Goal: Task Accomplishment & Management: Use online tool/utility

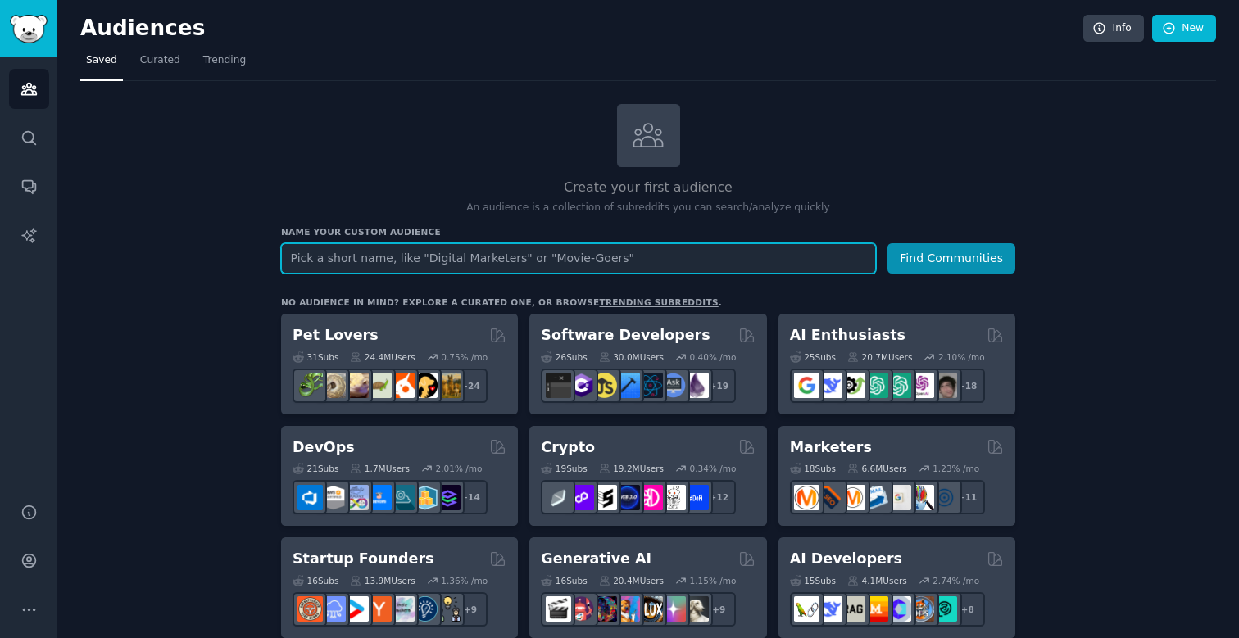
click at [497, 252] on input "text" at bounding box center [578, 258] width 595 height 30
type input "workplace experience"
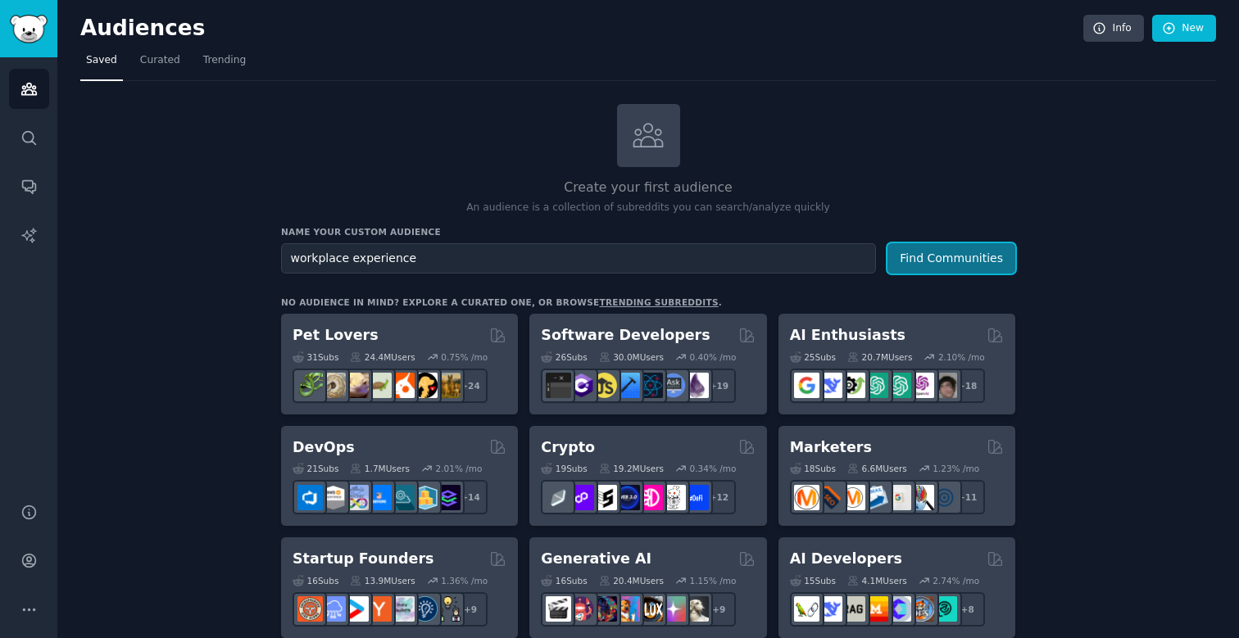
click at [951, 269] on button "Find Communities" at bounding box center [952, 258] width 128 height 30
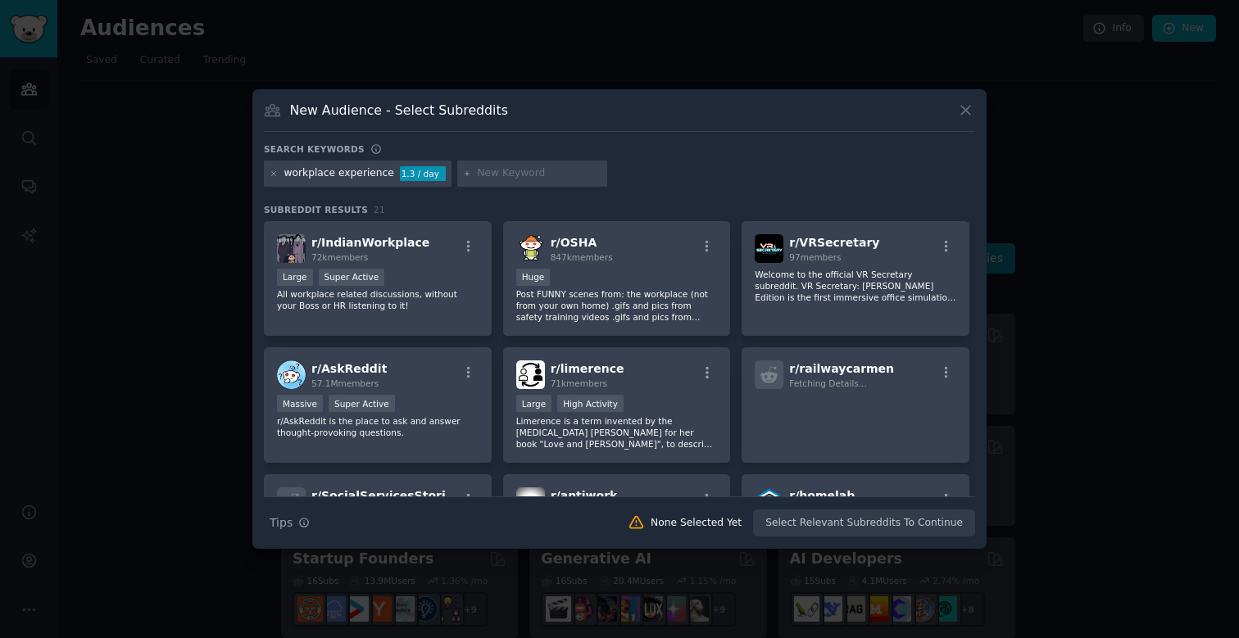
click at [519, 171] on input "text" at bounding box center [539, 173] width 125 height 15
type input "office food"
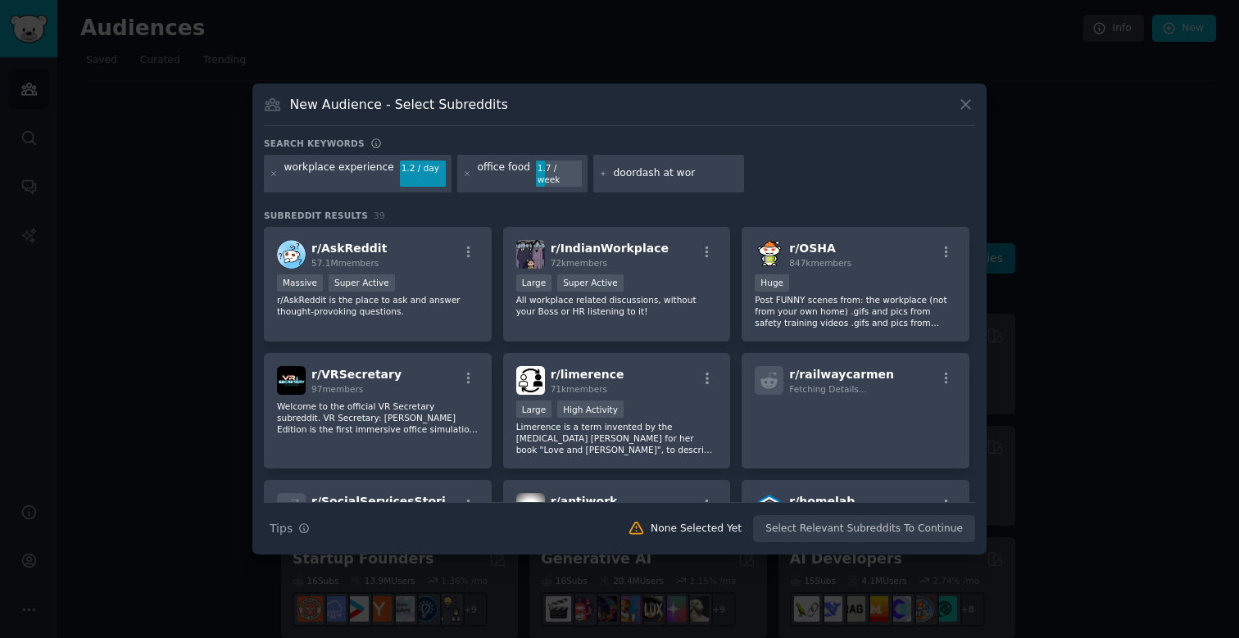
type input "doordash at work"
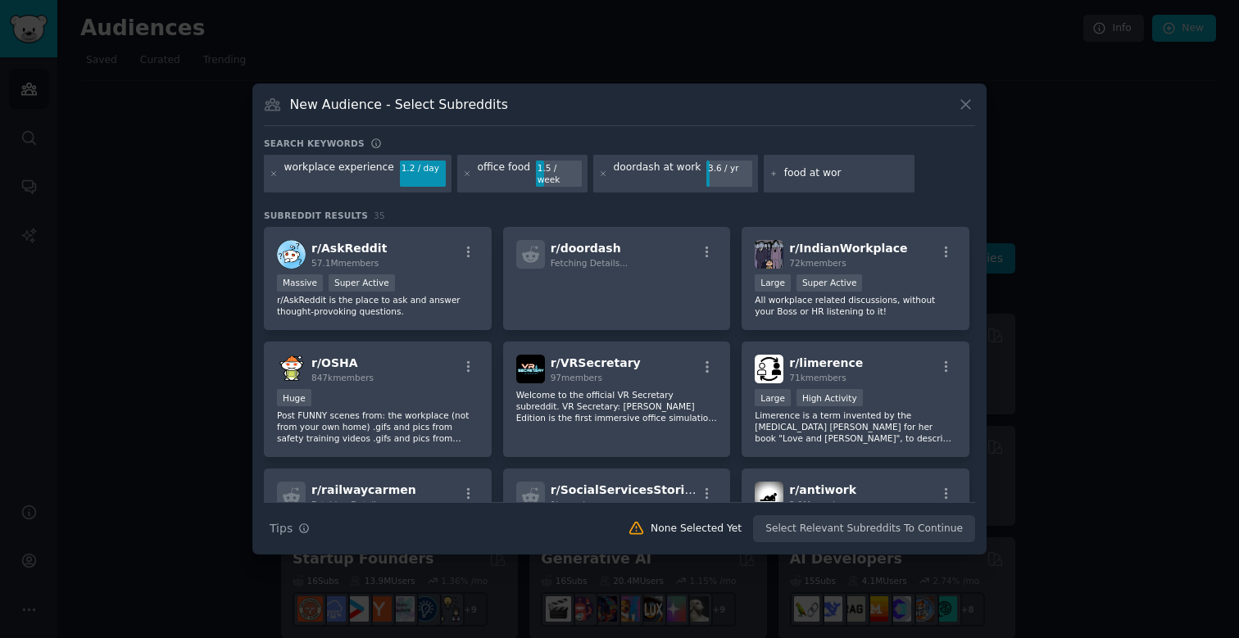
type input "food at work"
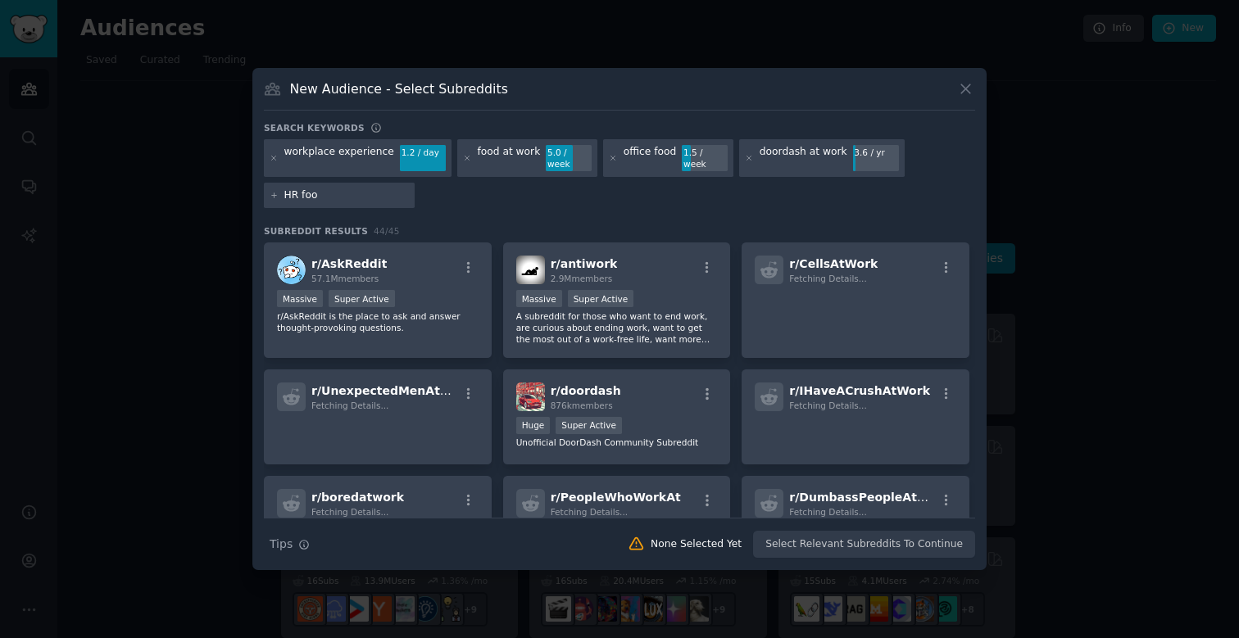
type input "HR food"
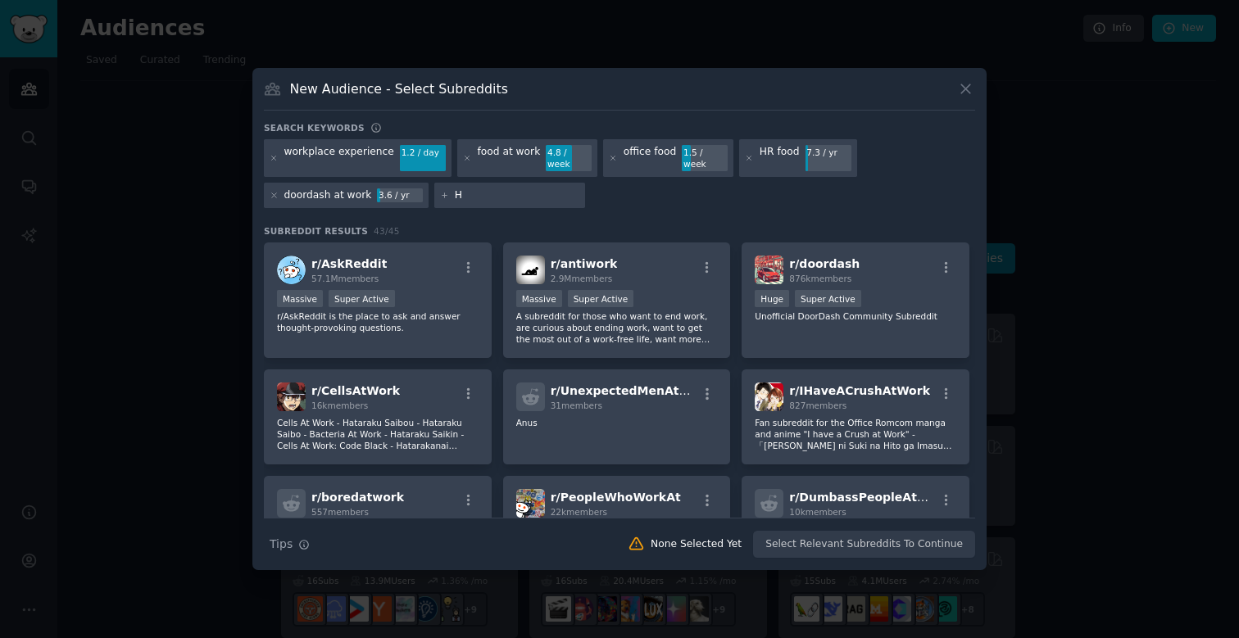
type input "HR"
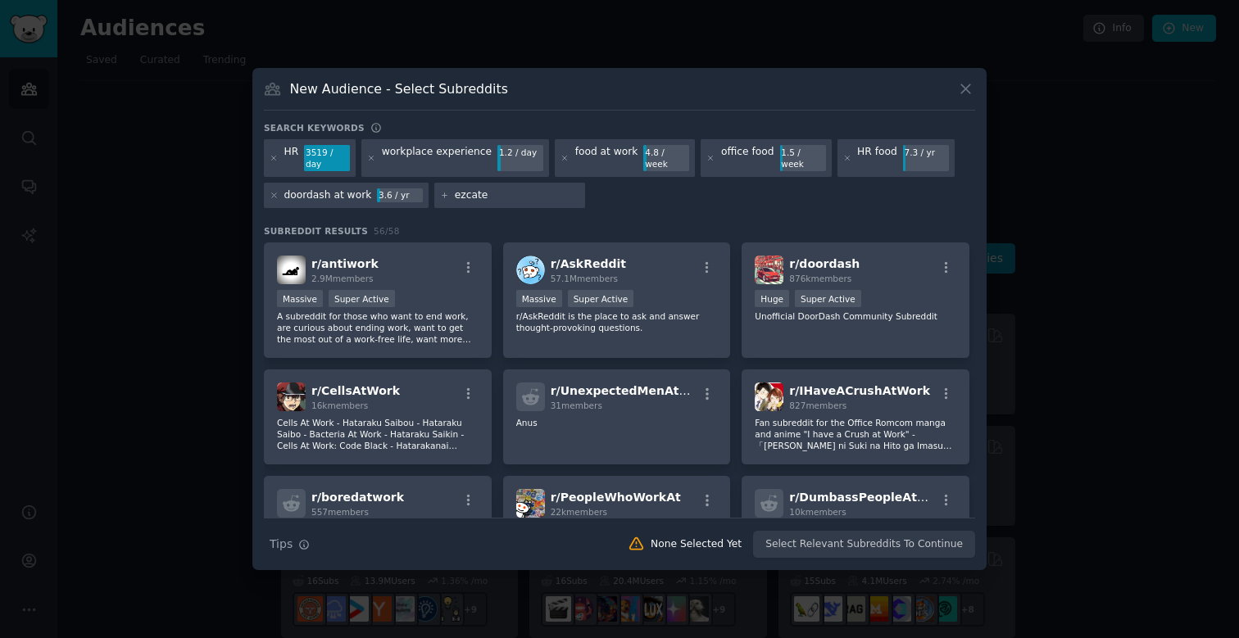
type input "ezcater"
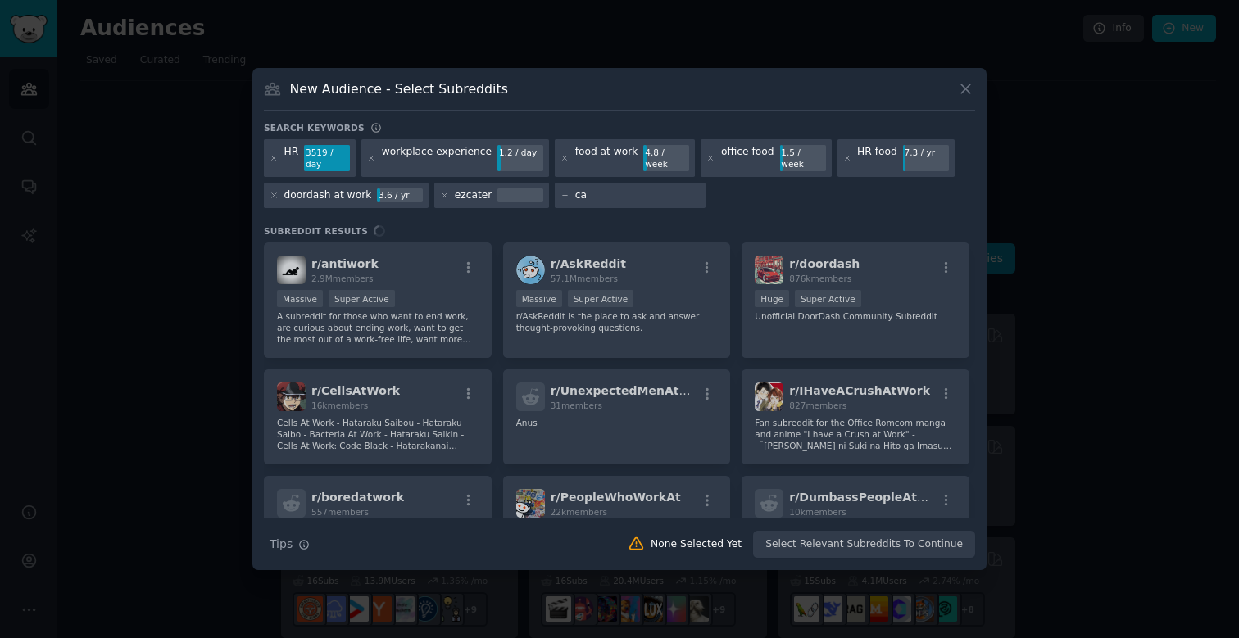
type input "c"
type input "work catering"
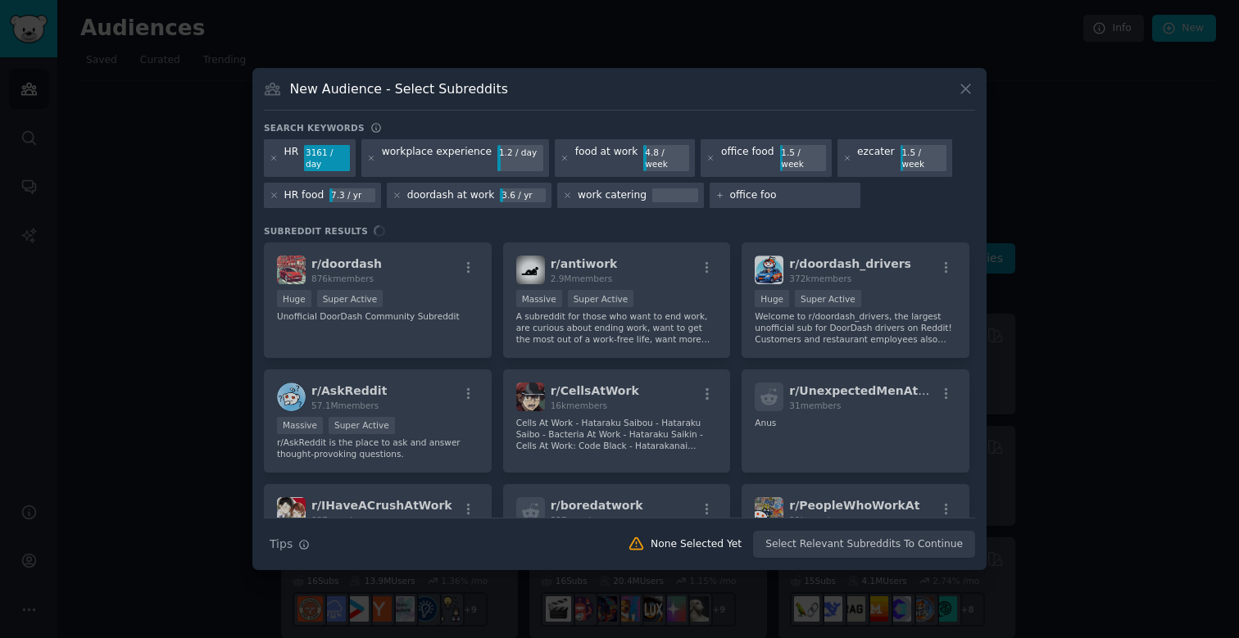
type input "office food"
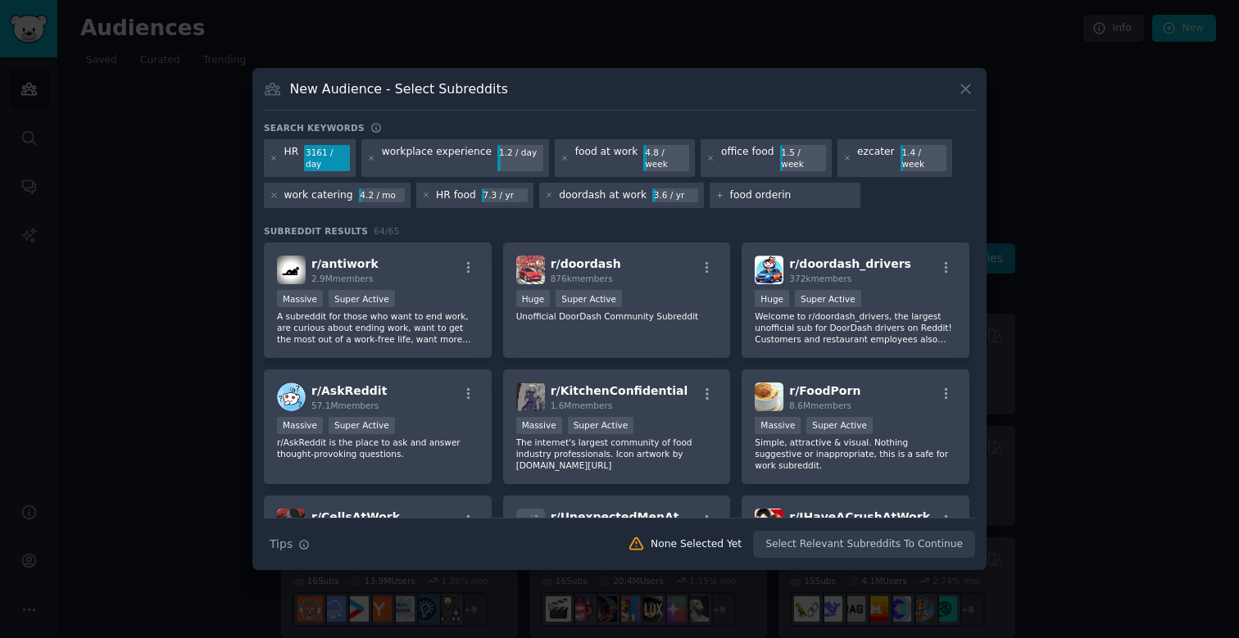
type input "food ordering"
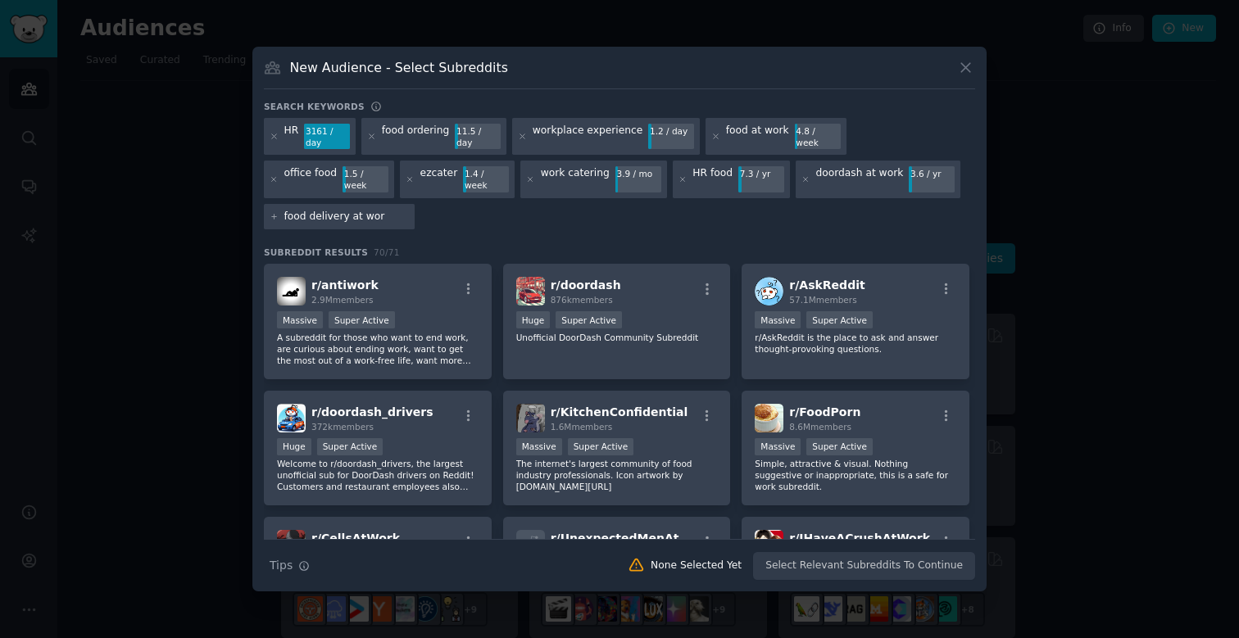
type input "food delivery at work"
type input "food delivery"
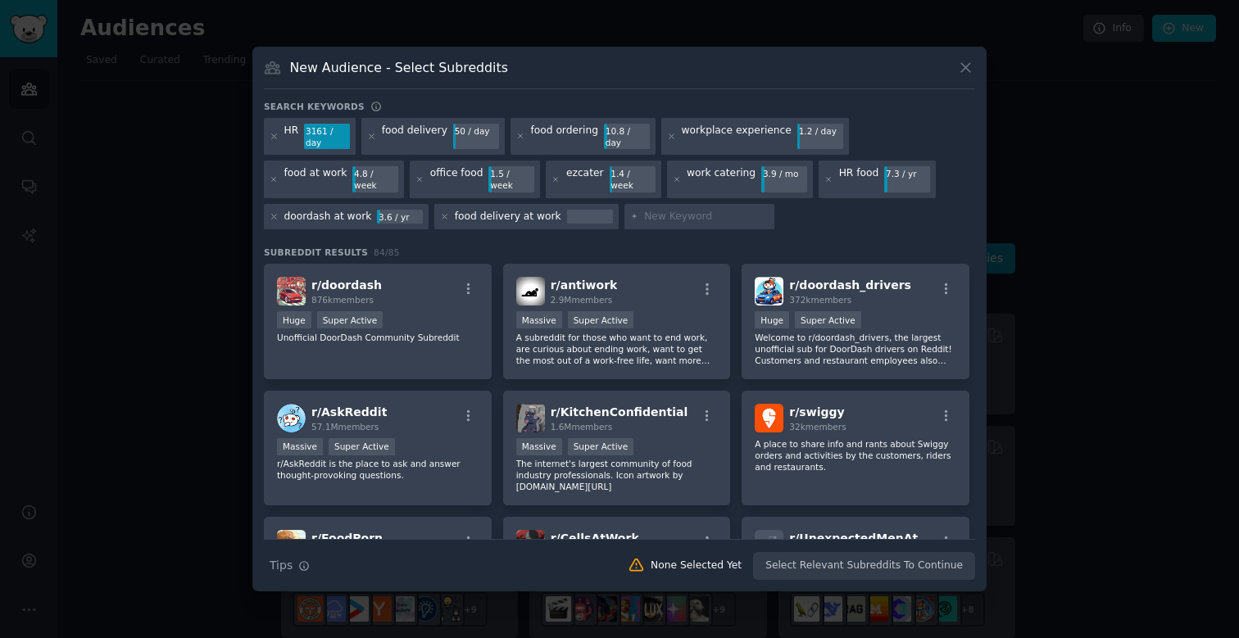
click at [323, 140] on div "3161 / day" at bounding box center [327, 137] width 46 height 26
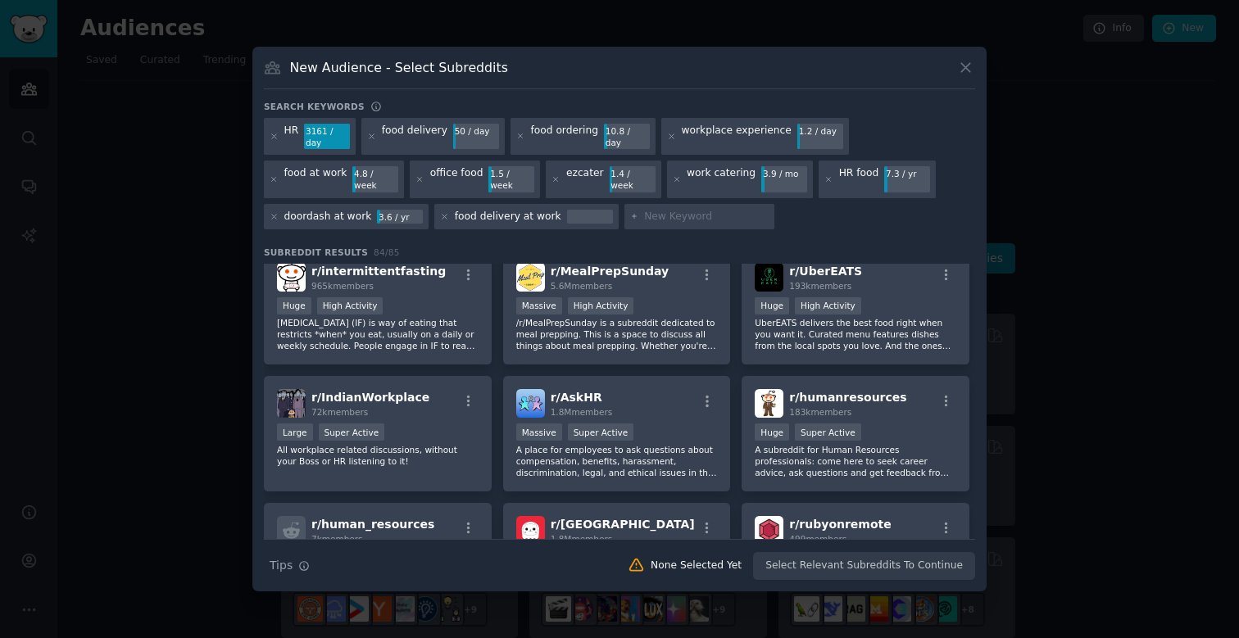
scroll to position [730, 0]
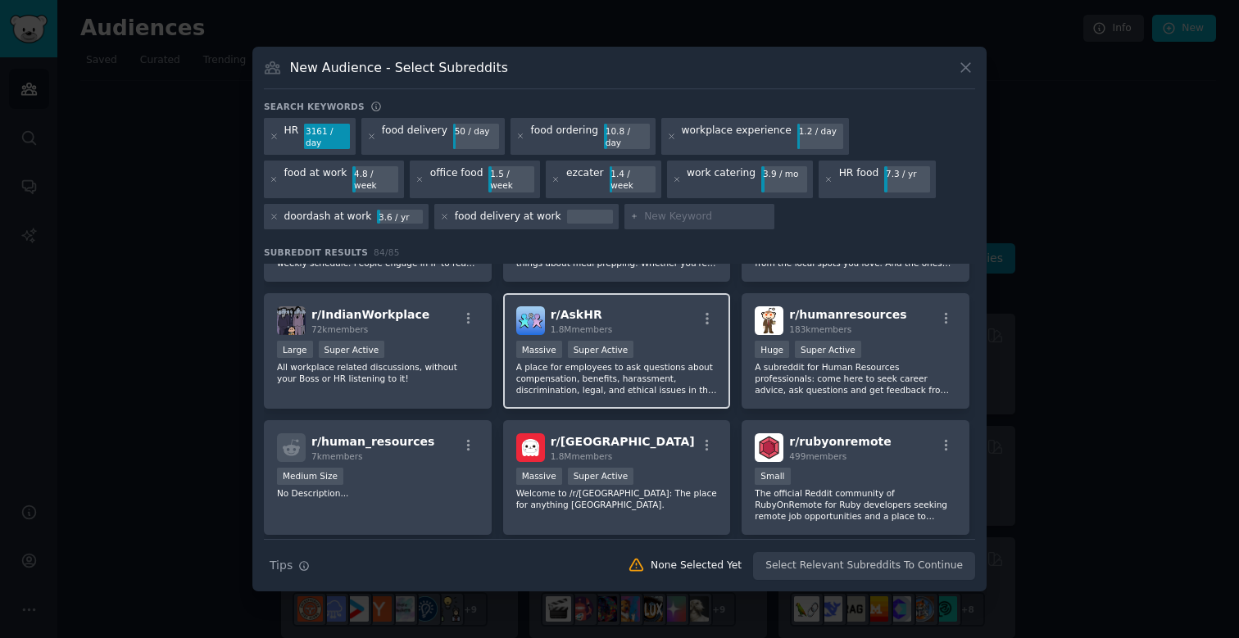
click at [573, 368] on p "A place for employees to ask questions about compensation, benefits, harassment…" at bounding box center [617, 378] width 202 height 34
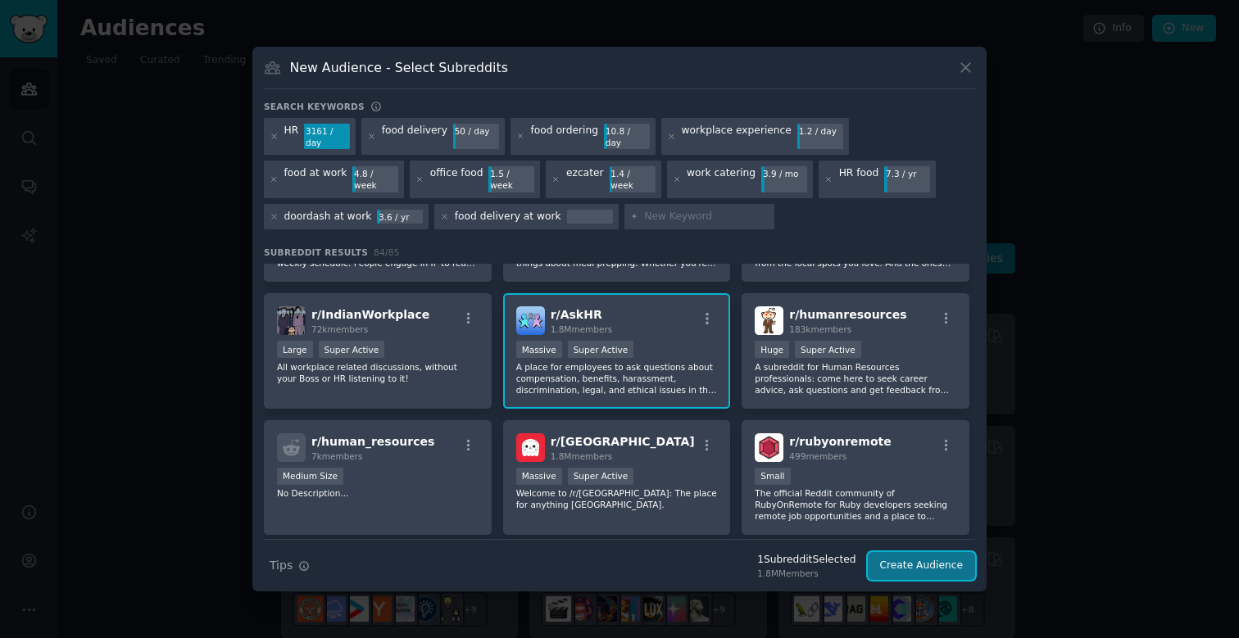
click at [910, 552] on button "Create Audience" at bounding box center [922, 566] width 108 height 28
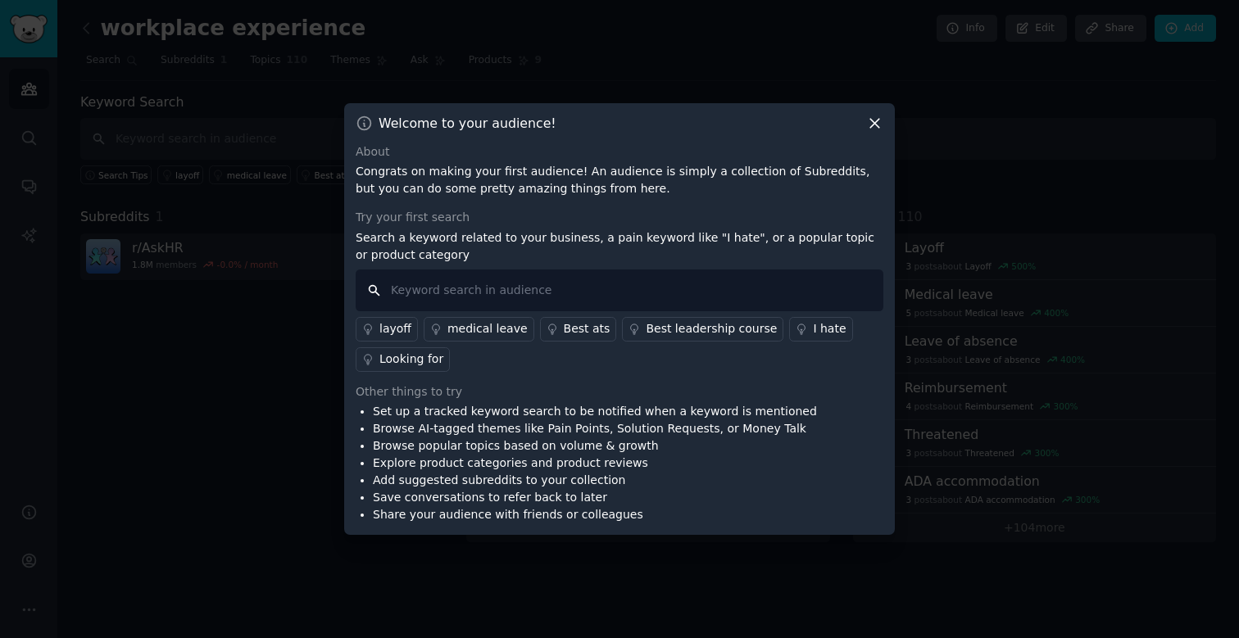
click at [585, 290] on input "text" at bounding box center [620, 291] width 528 height 42
type input "Food"
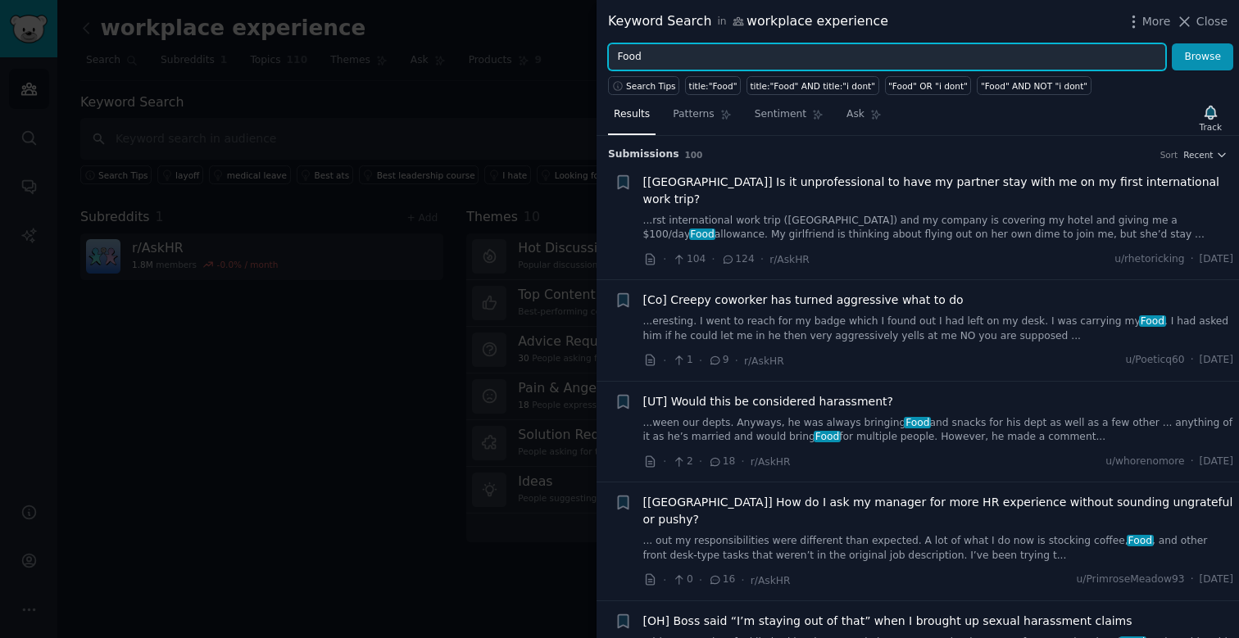
click at [733, 48] on input "Food" at bounding box center [887, 57] width 558 height 28
click at [1172, 43] on button "Browse" at bounding box center [1202, 57] width 61 height 28
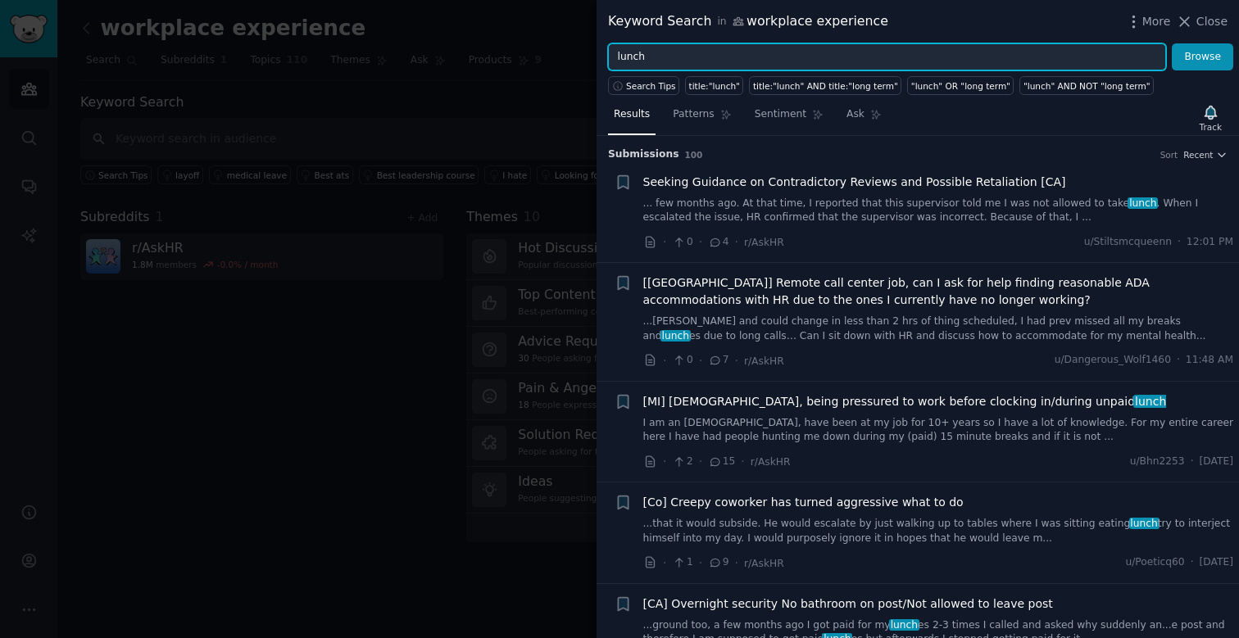
click at [745, 59] on input "lunch" at bounding box center [887, 57] width 558 height 28
type input "catering"
click at [1172, 43] on button "Browse" at bounding box center [1202, 57] width 61 height 28
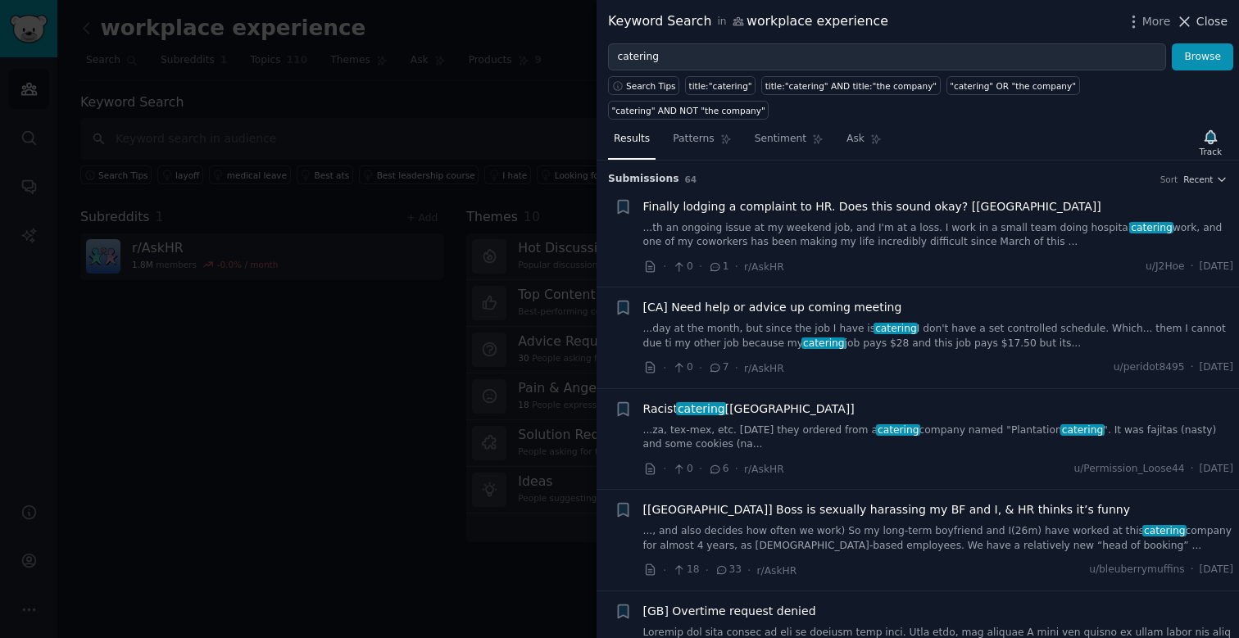
click at [1183, 20] on icon at bounding box center [1184, 21] width 17 height 17
